Goal: Task Accomplishment & Management: Manage account settings

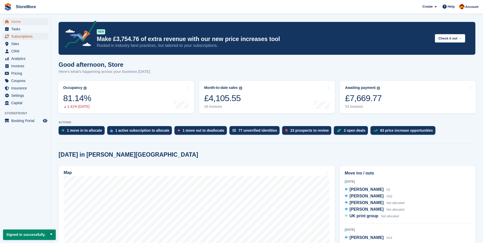
click at [27, 36] on span "Subscriptions" at bounding box center [26, 36] width 31 height 7
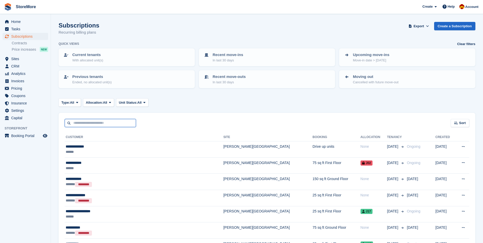
click at [81, 124] on input "text" at bounding box center [100, 123] width 71 height 8
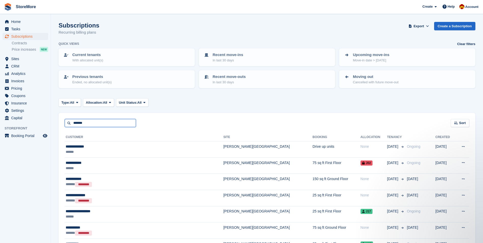
type input "*******"
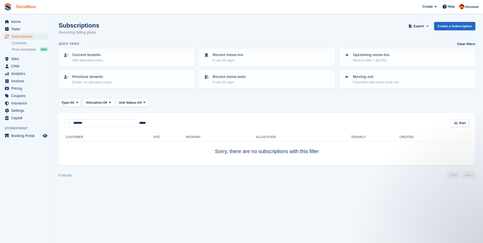
click at [33, 7] on link "StoreMore" at bounding box center [26, 7] width 24 height 8
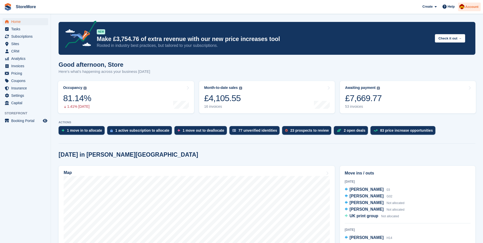
click at [473, 5] on span "Account" at bounding box center [471, 6] width 13 height 5
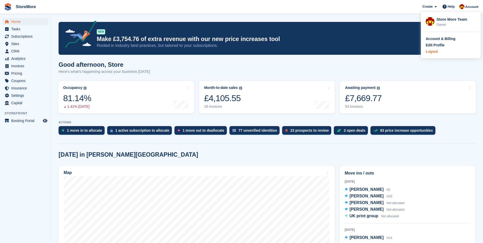
click at [433, 51] on div "Logout" at bounding box center [432, 51] width 12 height 5
